Goal: Task Accomplishment & Management: Manage account settings

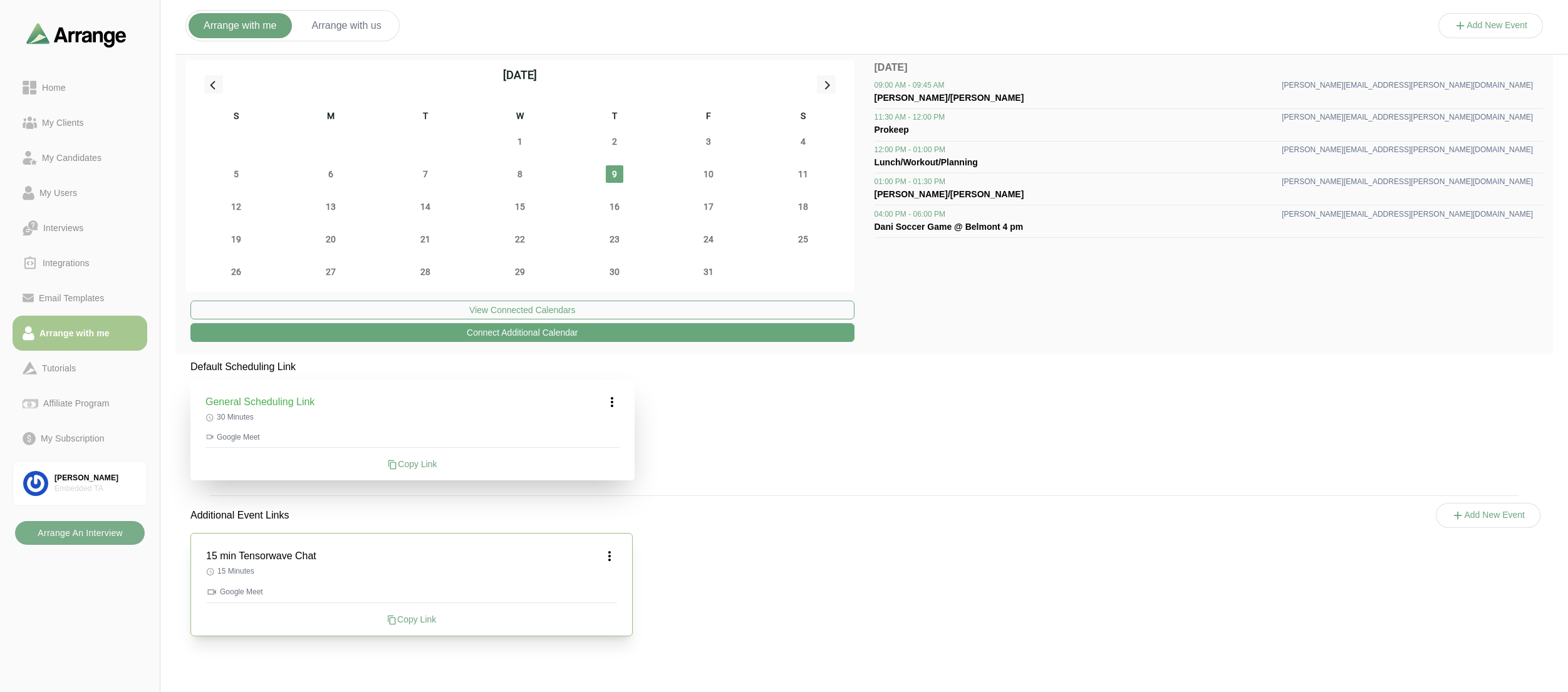
click at [610, 559] on icon at bounding box center [610, 556] width 15 height 15
click at [605, 593] on div "Edit" at bounding box center [597, 590] width 58 height 23
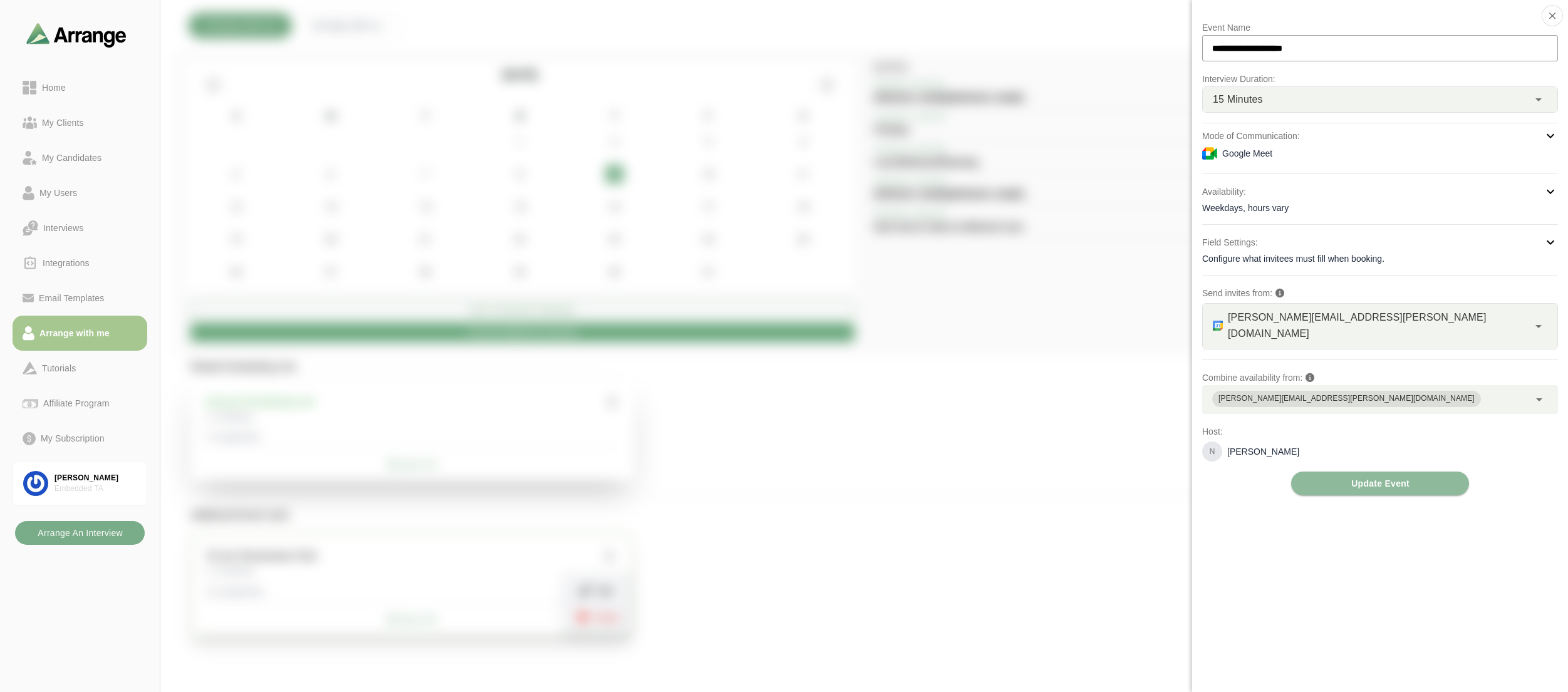
click at [1368, 385] on div "[PERSON_NAME][EMAIL_ADDRESS][PERSON_NAME][DOMAIN_NAME]" at bounding box center [1366, 400] width 327 height 29
click at [1243, 512] on div "**********" at bounding box center [1380, 346] width 376 height 692
click at [1438, 38] on div at bounding box center [1491, 38] width 105 height 0
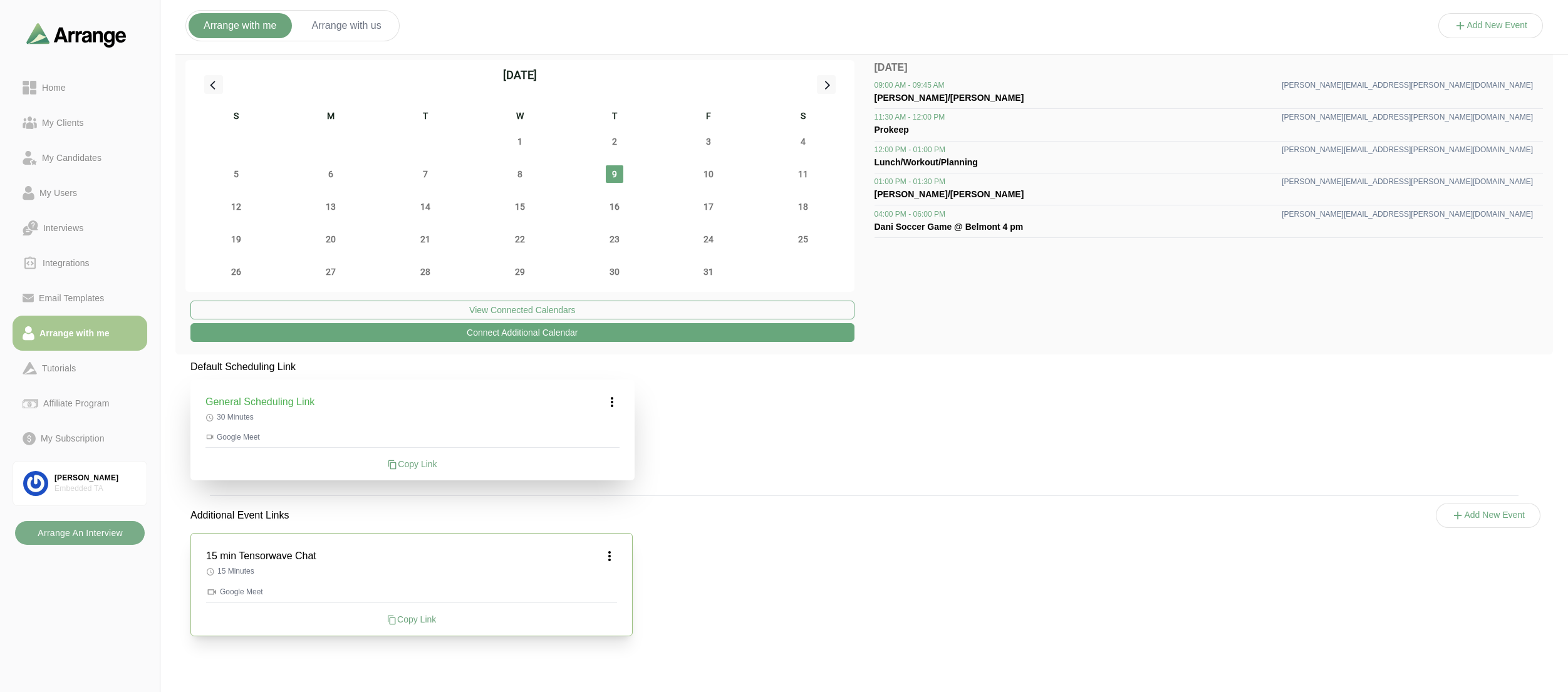
click at [400, 557] on div "15 min Tensorwave Chat" at bounding box center [411, 556] width 411 height 15
click at [614, 556] on icon at bounding box center [610, 556] width 15 height 15
click at [612, 590] on div "Edit" at bounding box center [597, 590] width 58 height 23
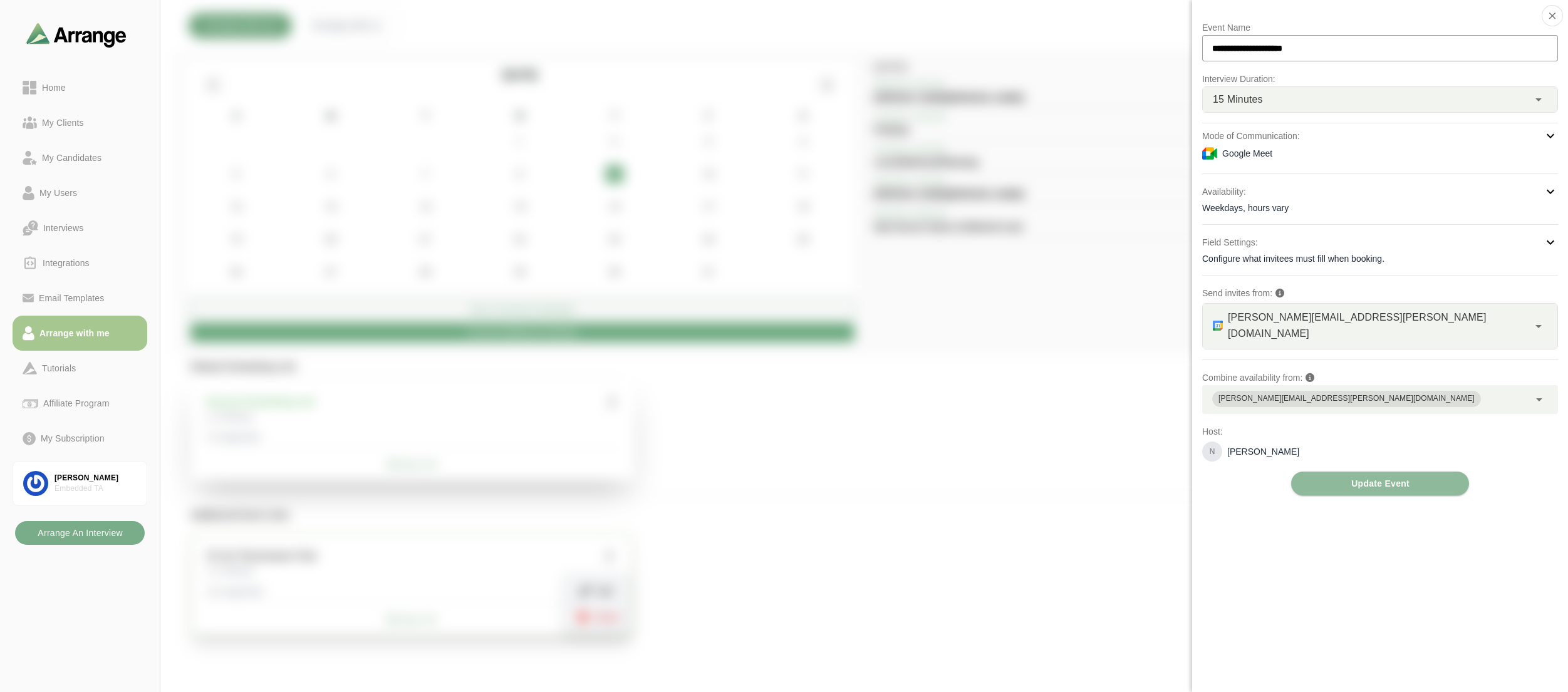
click at [1255, 260] on div "Configure what invitees must fill when booking." at bounding box center [1380, 258] width 356 height 13
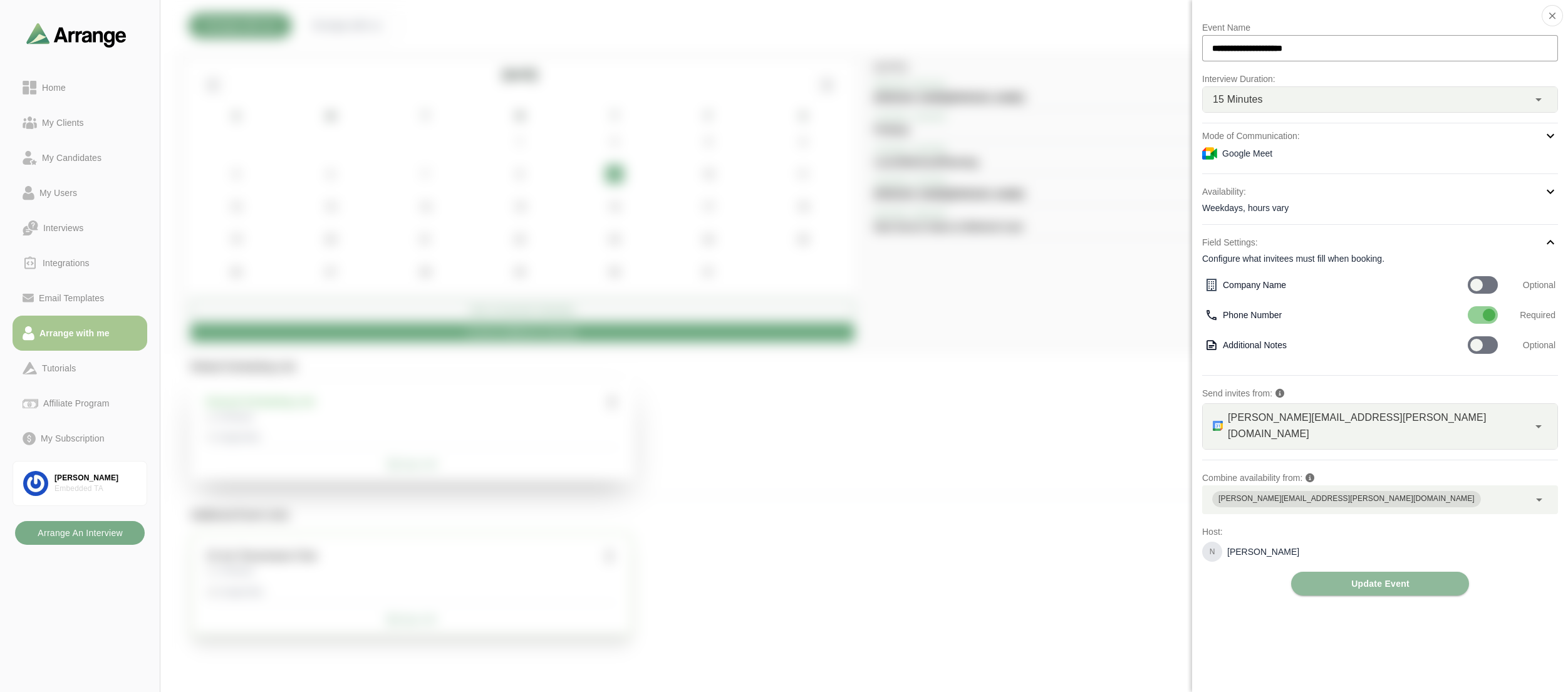
click at [1259, 640] on div "**********" at bounding box center [1380, 346] width 376 height 692
click at [1438, 38] on div at bounding box center [1491, 38] width 105 height 0
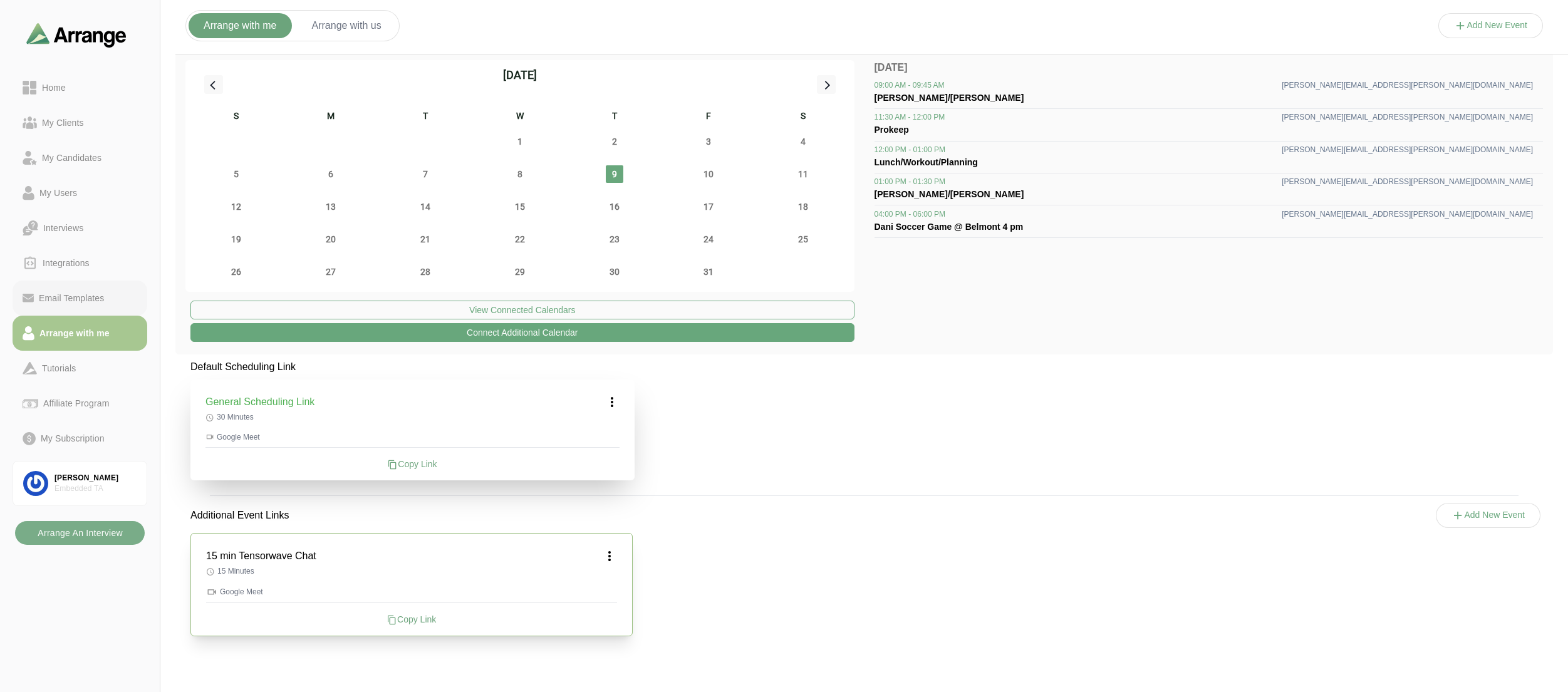
click at [61, 302] on div "Email Templates" at bounding box center [71, 298] width 75 height 15
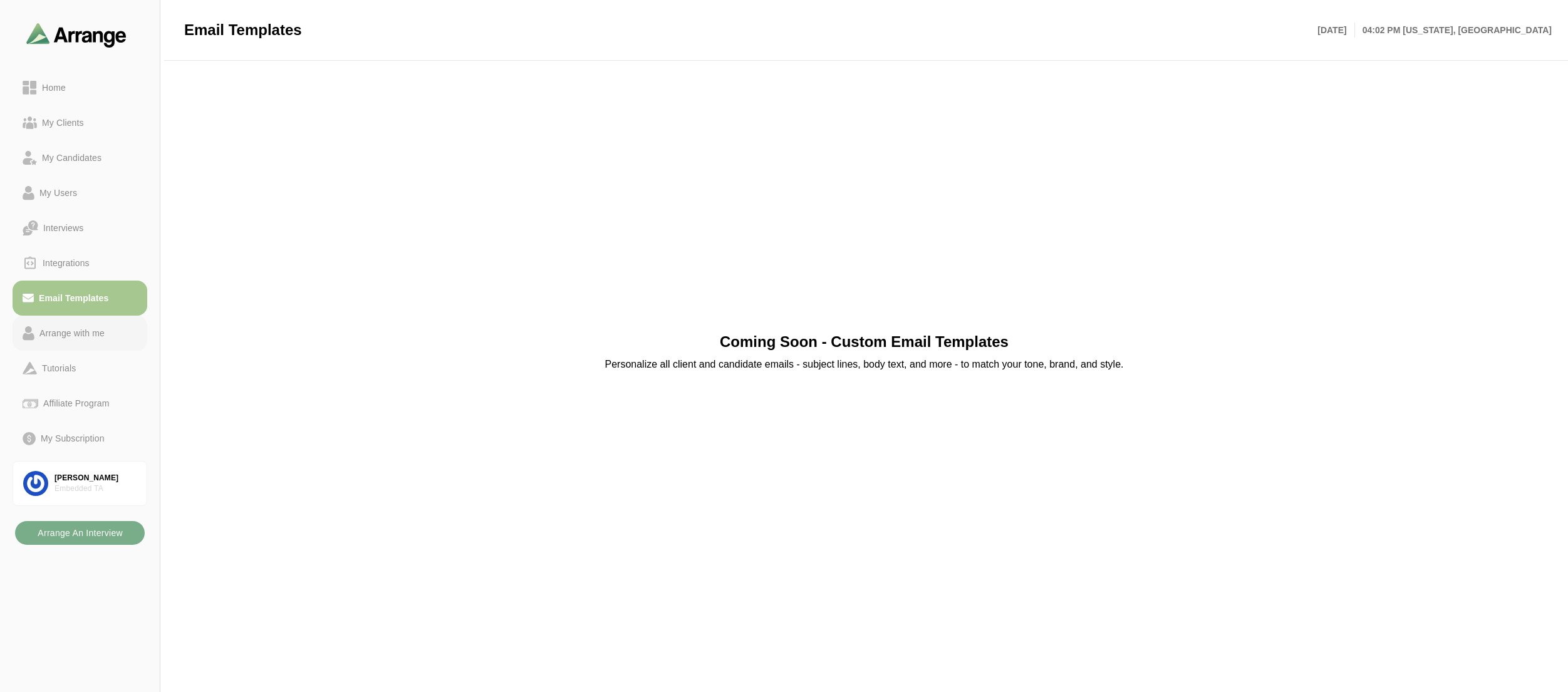
click at [78, 339] on div "Arrange with me" at bounding box center [72, 334] width 75 height 15
